Goal: Task Accomplishment & Management: Manage account settings

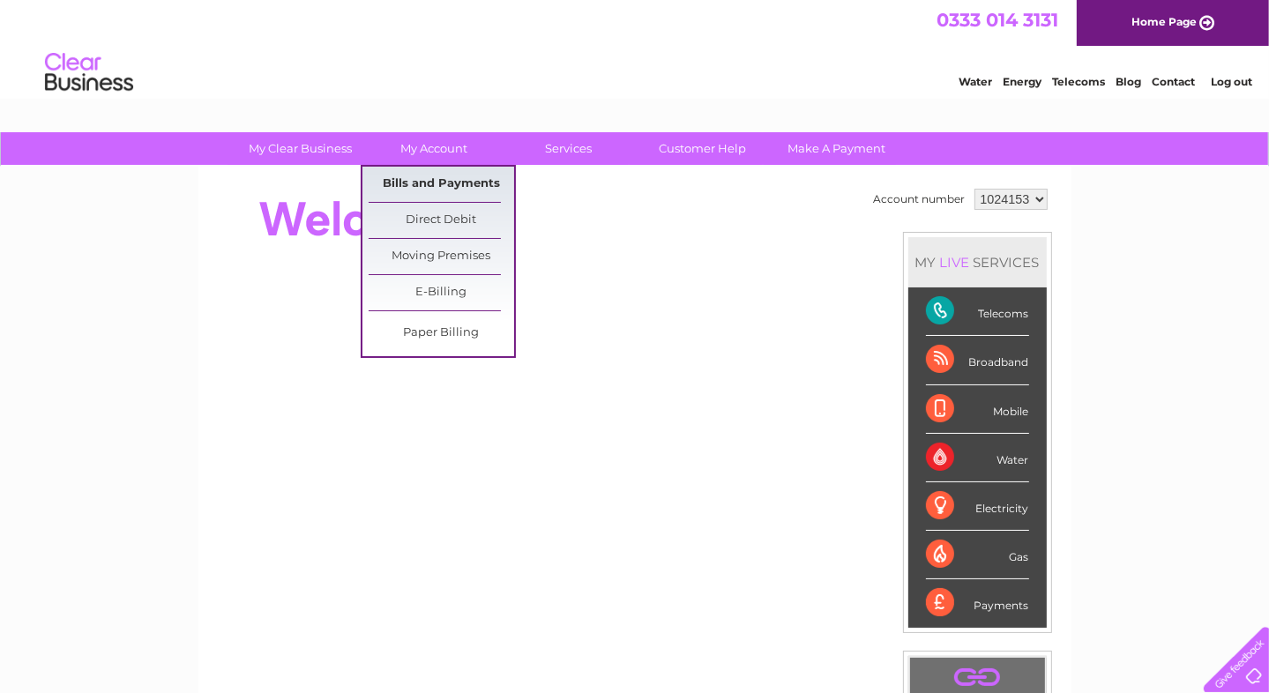
click at [449, 178] on link "Bills and Payments" at bounding box center [441, 184] width 145 height 35
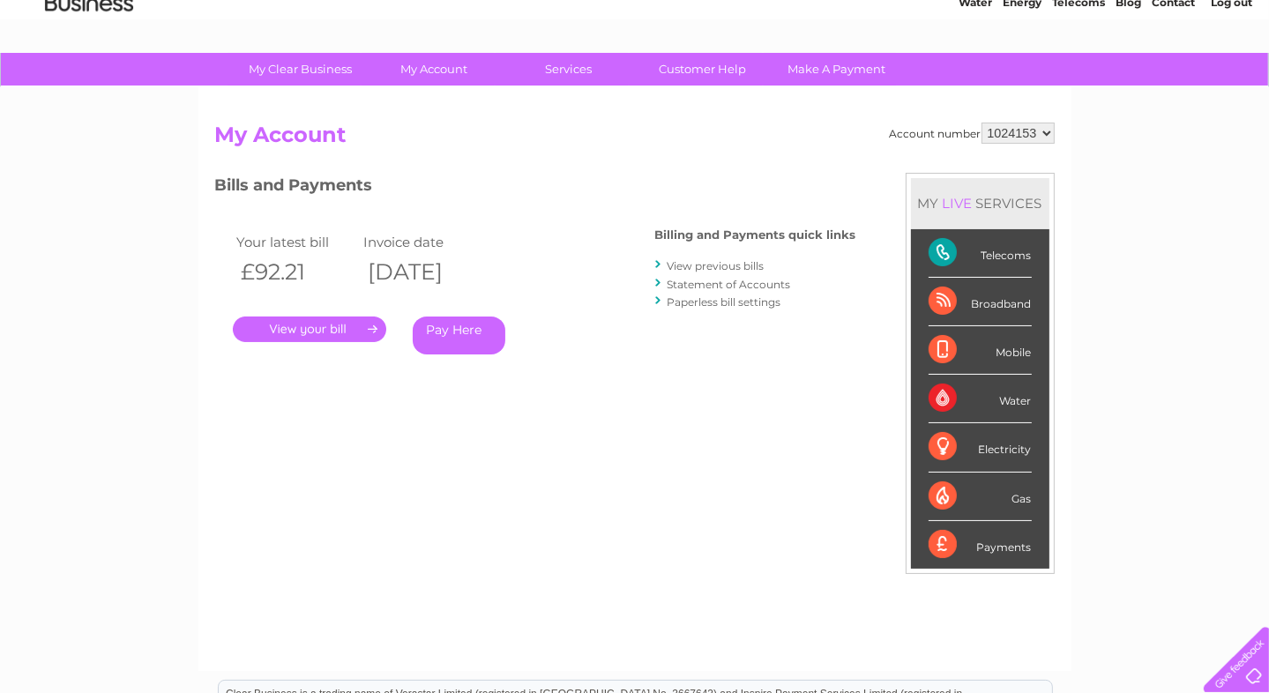
scroll to position [17, 0]
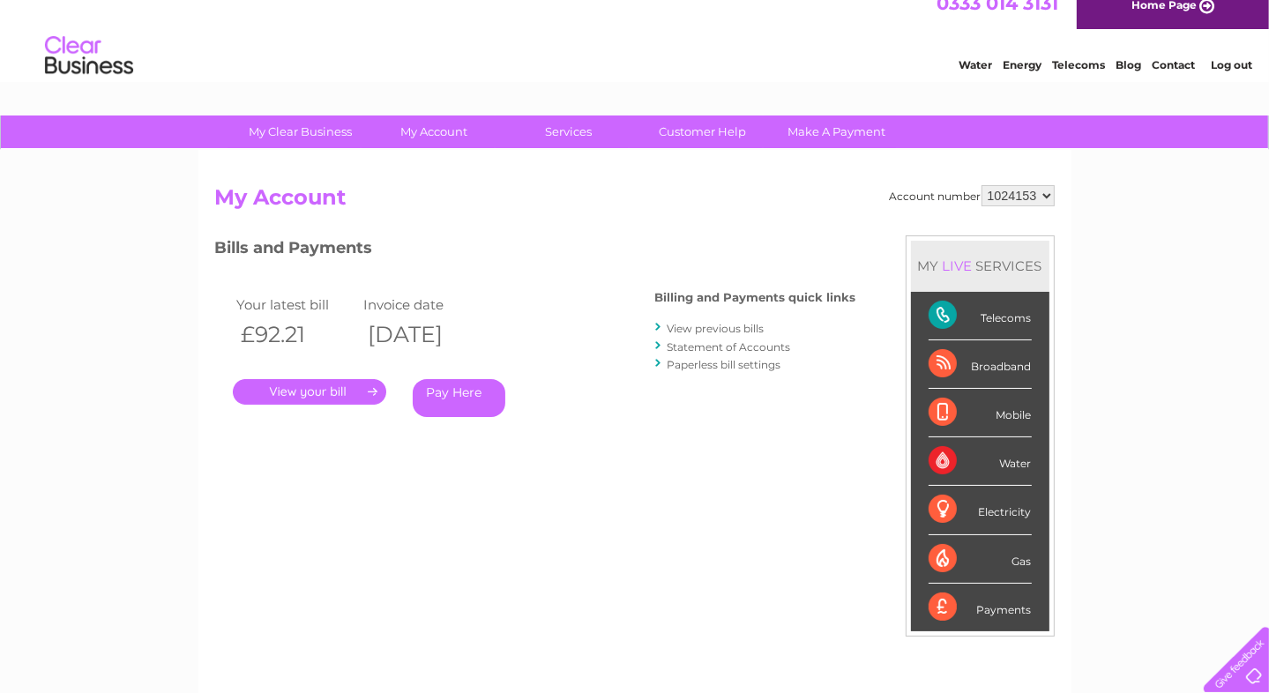
click at [284, 399] on link "." at bounding box center [309, 392] width 153 height 26
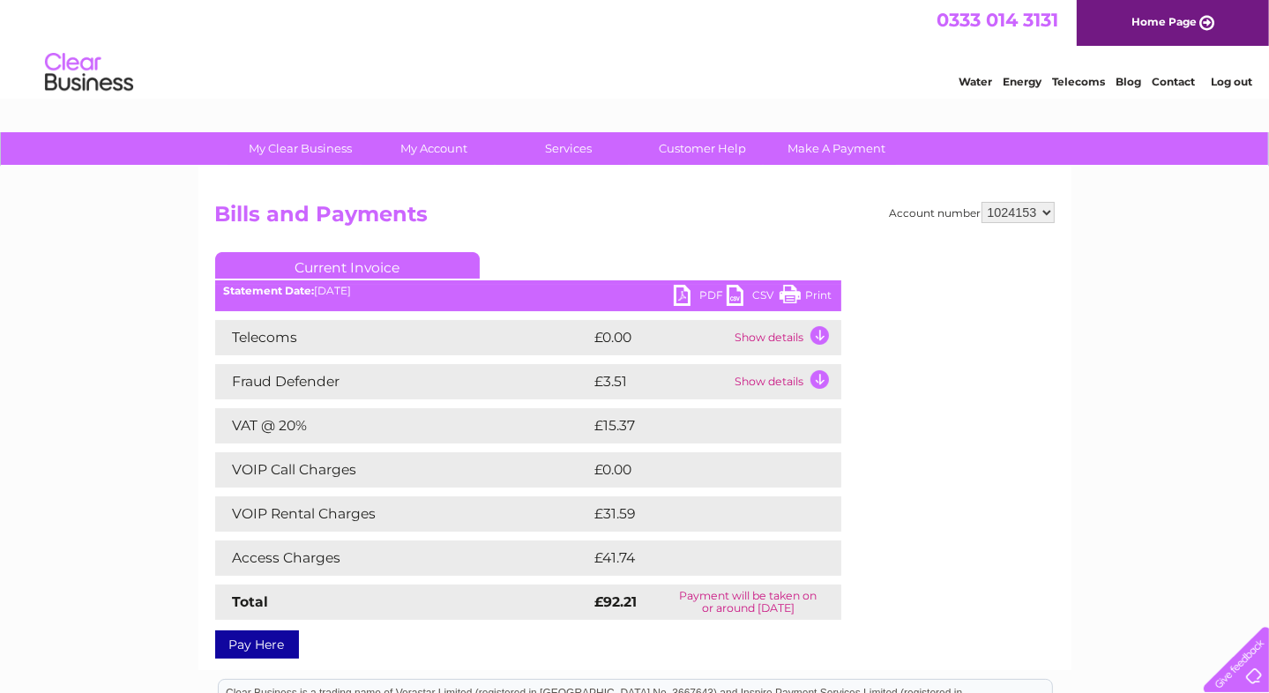
click at [684, 293] on link "PDF" at bounding box center [700, 298] width 53 height 26
